Goal: Feedback & Contribution: Submit feedback/report problem

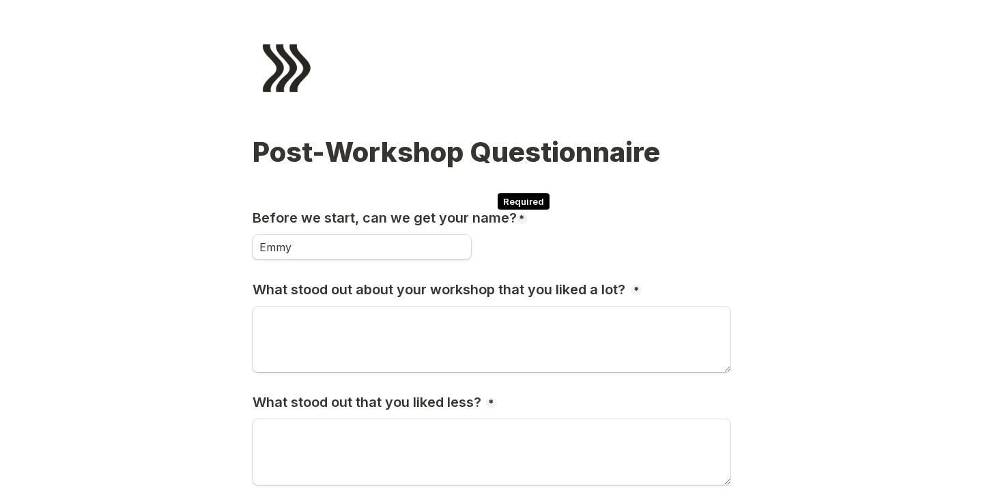
type input "Emmy"
click at [520, 216] on span "*" at bounding box center [522, 219] width 6 height 11
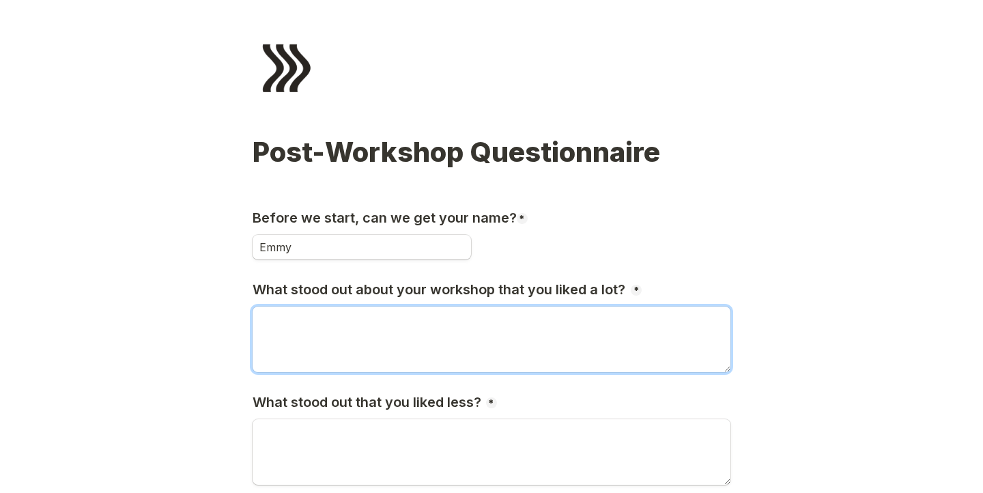
click at [495, 341] on textarea "What stood out about your workshop that you liked a lot?" at bounding box center [492, 339] width 478 height 66
click at [423, 336] on textarea "What stood out about your workshop that you liked a lot?" at bounding box center [492, 339] width 478 height 66
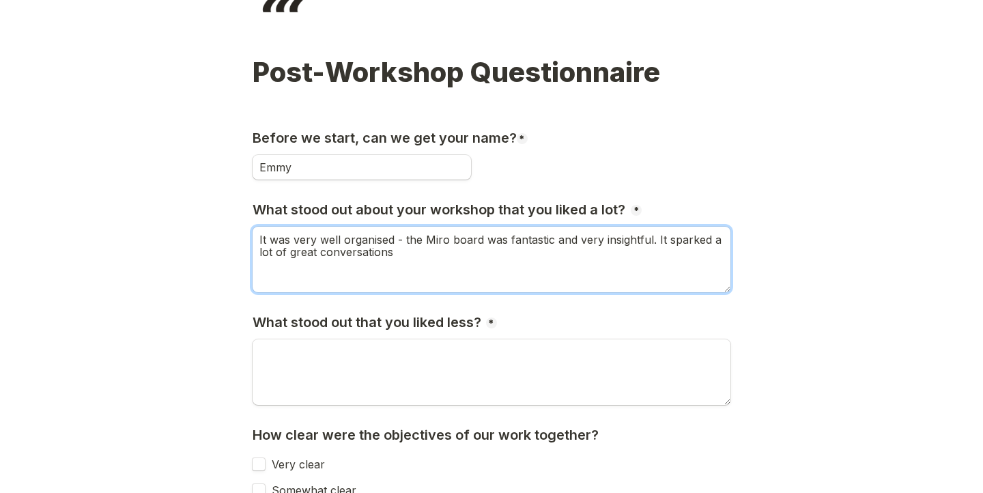
scroll to position [111, 0]
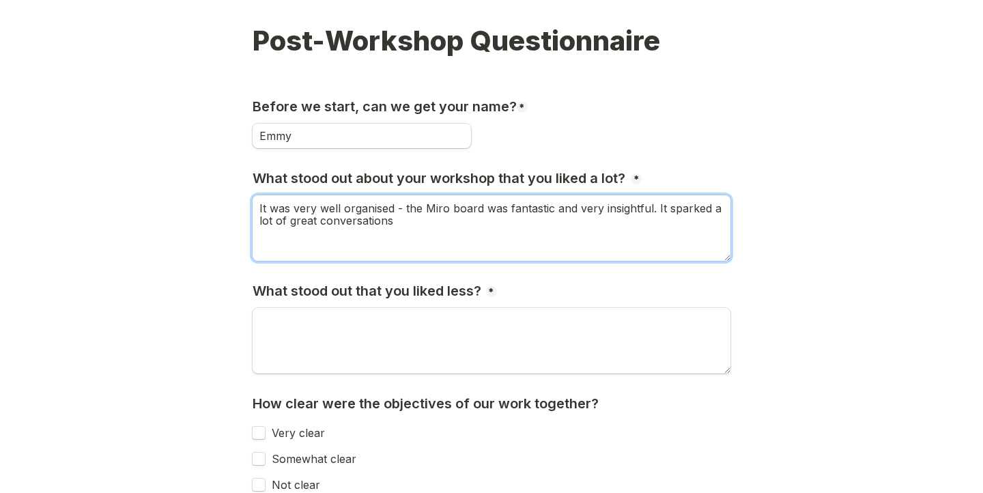
type textarea "It was very well organised - the Miro board was fantastic and very insightful. …"
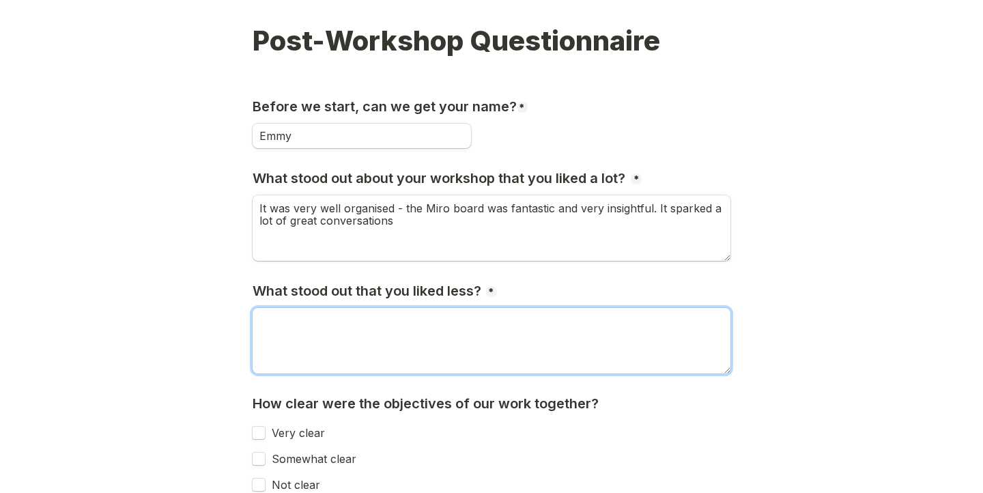
click at [416, 341] on textarea "What stood out that you liked less?" at bounding box center [492, 341] width 478 height 66
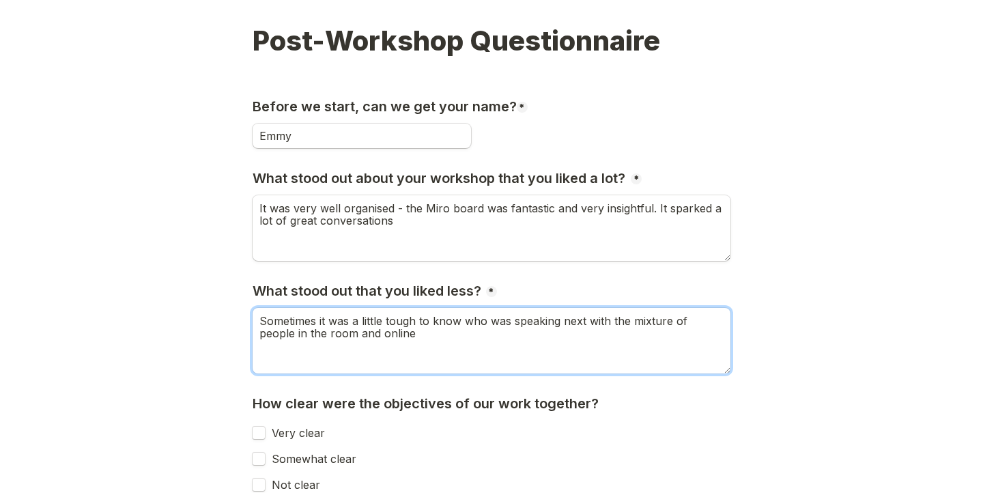
click at [585, 326] on textarea "Sometimes it was a little tough to know who was speaking next with the mixture …" at bounding box center [492, 341] width 478 height 66
click at [420, 337] on textarea "Sometimes it was a little tough to know who was speaking next and sometimes peo…" at bounding box center [492, 341] width 478 height 66
click at [668, 336] on textarea "Sometimes it was a little tough to know who was speaking next and sometimes peo…" at bounding box center [492, 341] width 478 height 66
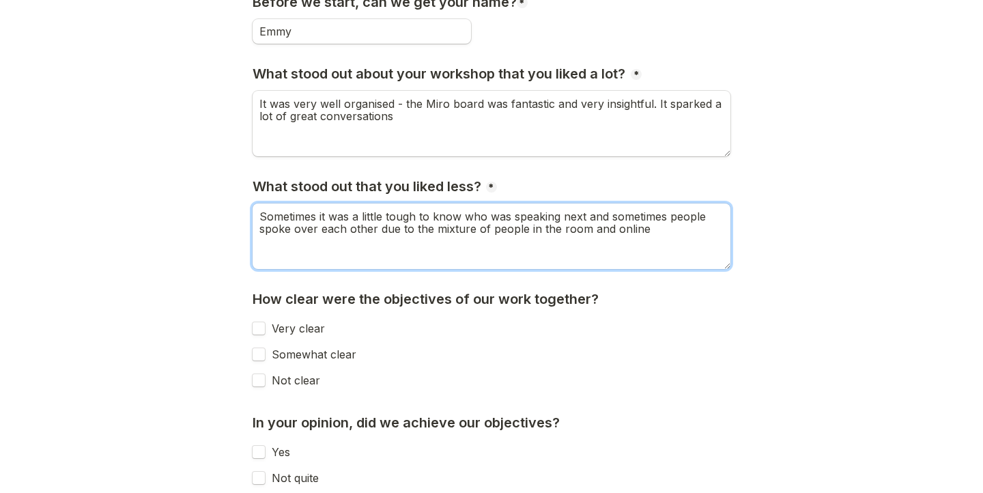
scroll to position [242, 0]
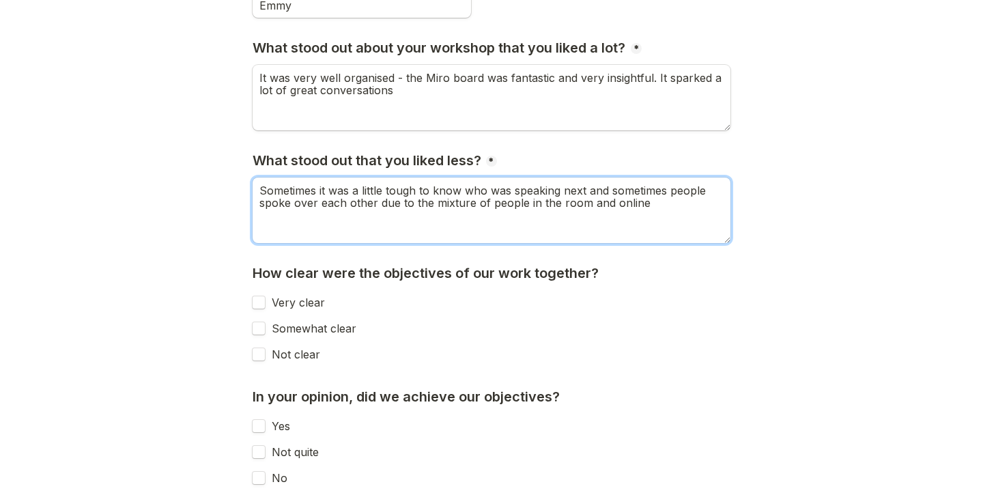
type textarea "Sometimes it was a little tough to know who was speaking next and sometimes peo…"
click at [252, 304] on input "Very clear" at bounding box center [259, 303] width 14 height 14
checkbox input "true"
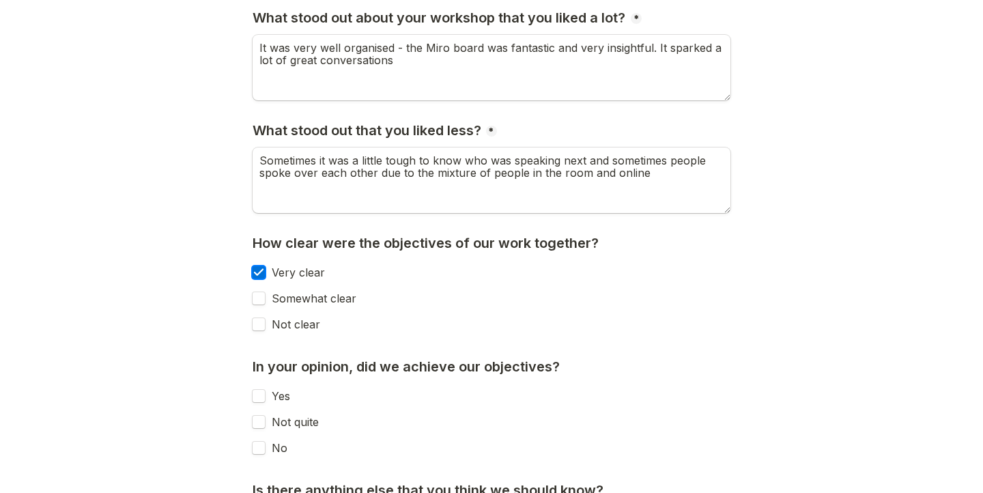
scroll to position [272, 0]
click at [255, 398] on input "Yes" at bounding box center [259, 395] width 14 height 14
checkbox input "true"
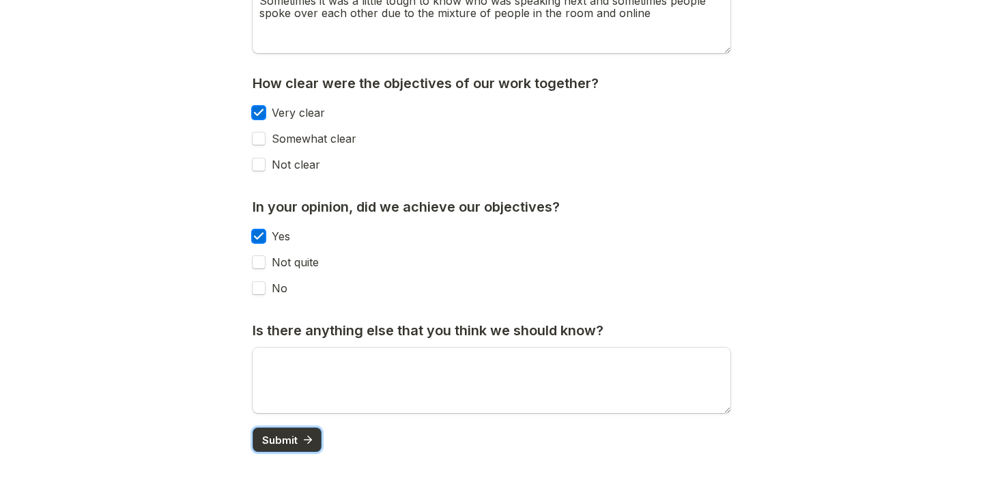
click at [272, 446] on button "Submit" at bounding box center [287, 439] width 69 height 25
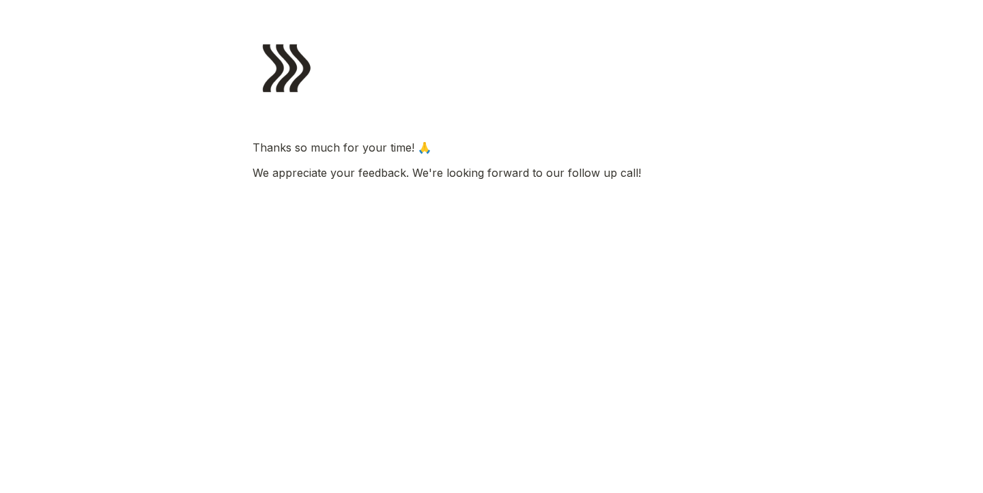
scroll to position [0, 0]
